Goal: Information Seeking & Learning: Learn about a topic

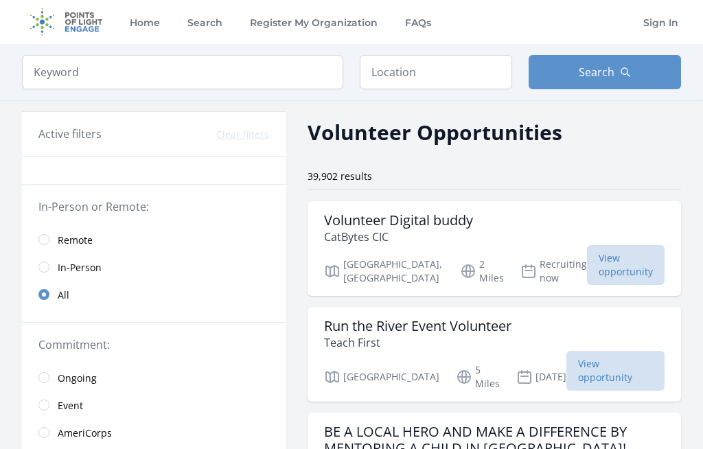
click at [58, 231] on span "Remote" at bounding box center [75, 239] width 35 height 16
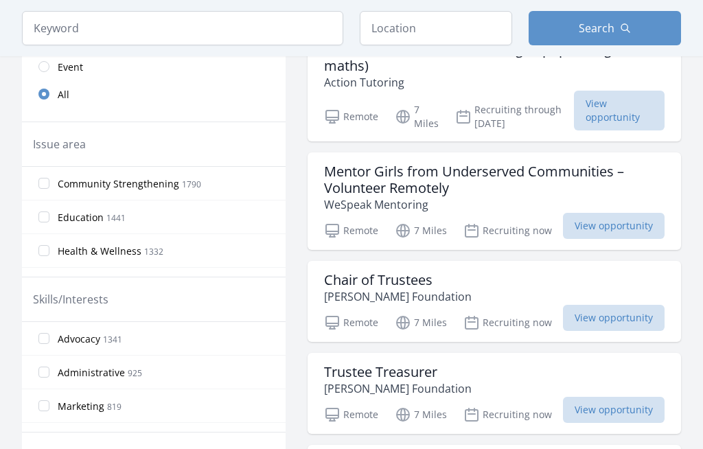
scroll to position [344, 0]
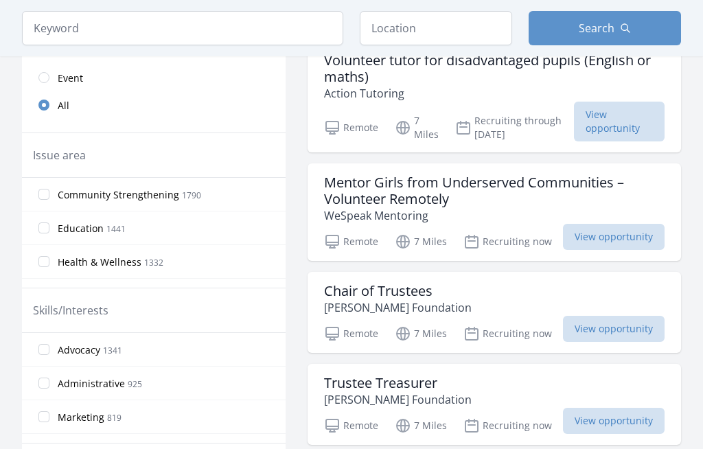
click at [630, 225] on span "View opportunity" at bounding box center [614, 237] width 102 height 26
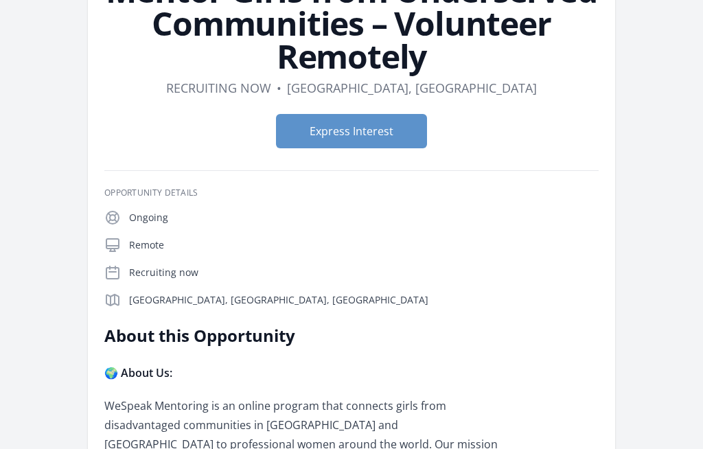
scroll to position [131, 0]
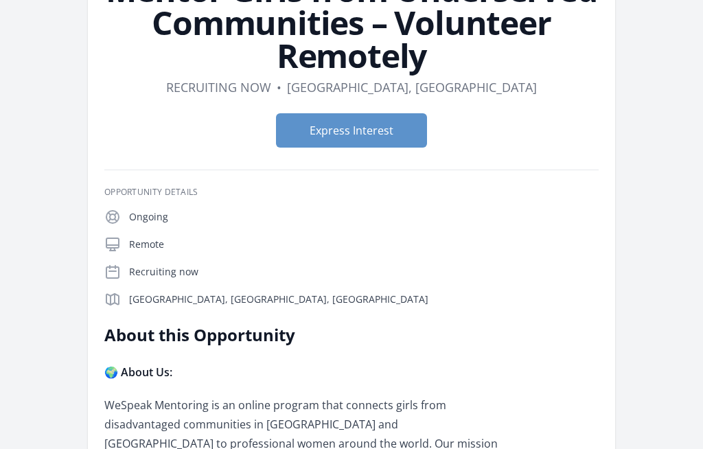
click at [141, 239] on p "Remote" at bounding box center [363, 244] width 469 height 14
click at [107, 244] on icon at bounding box center [112, 244] width 12 height 12
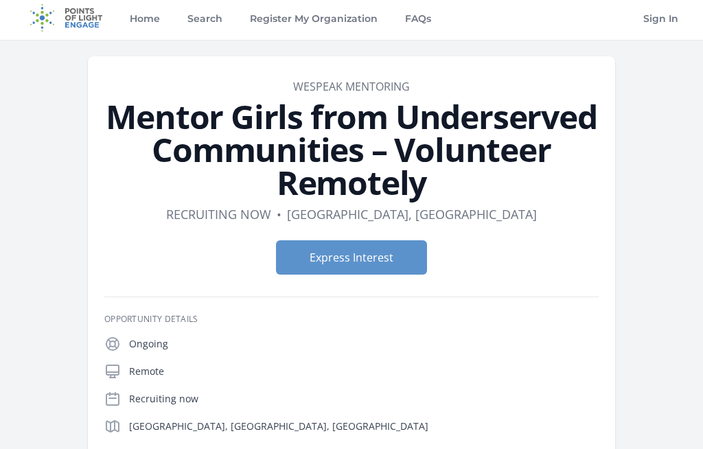
scroll to position [0, 0]
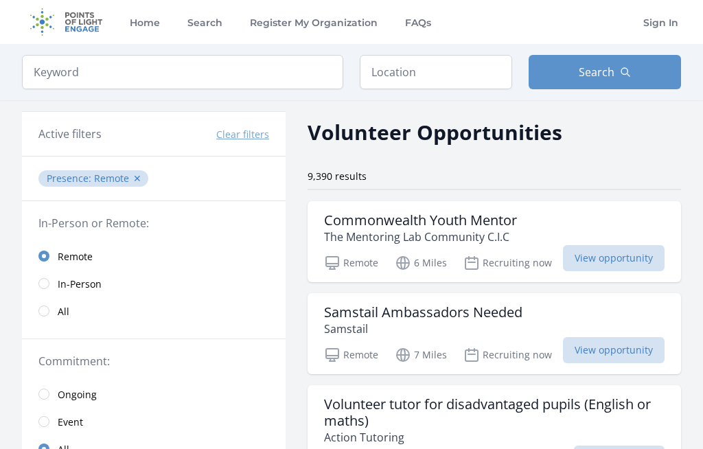
scroll to position [285, 0]
